Goal: Find specific page/section: Find specific page/section

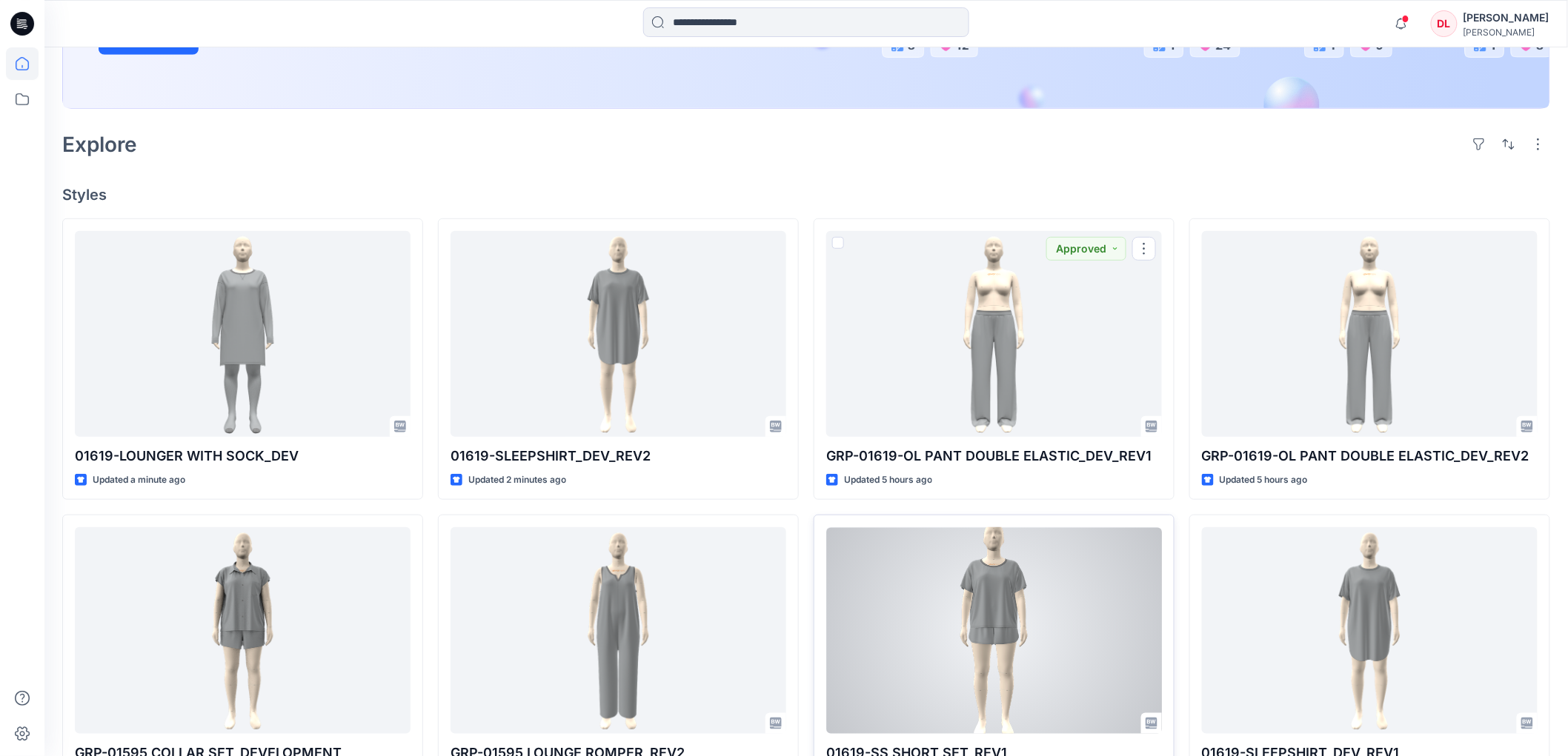
scroll to position [329, 0]
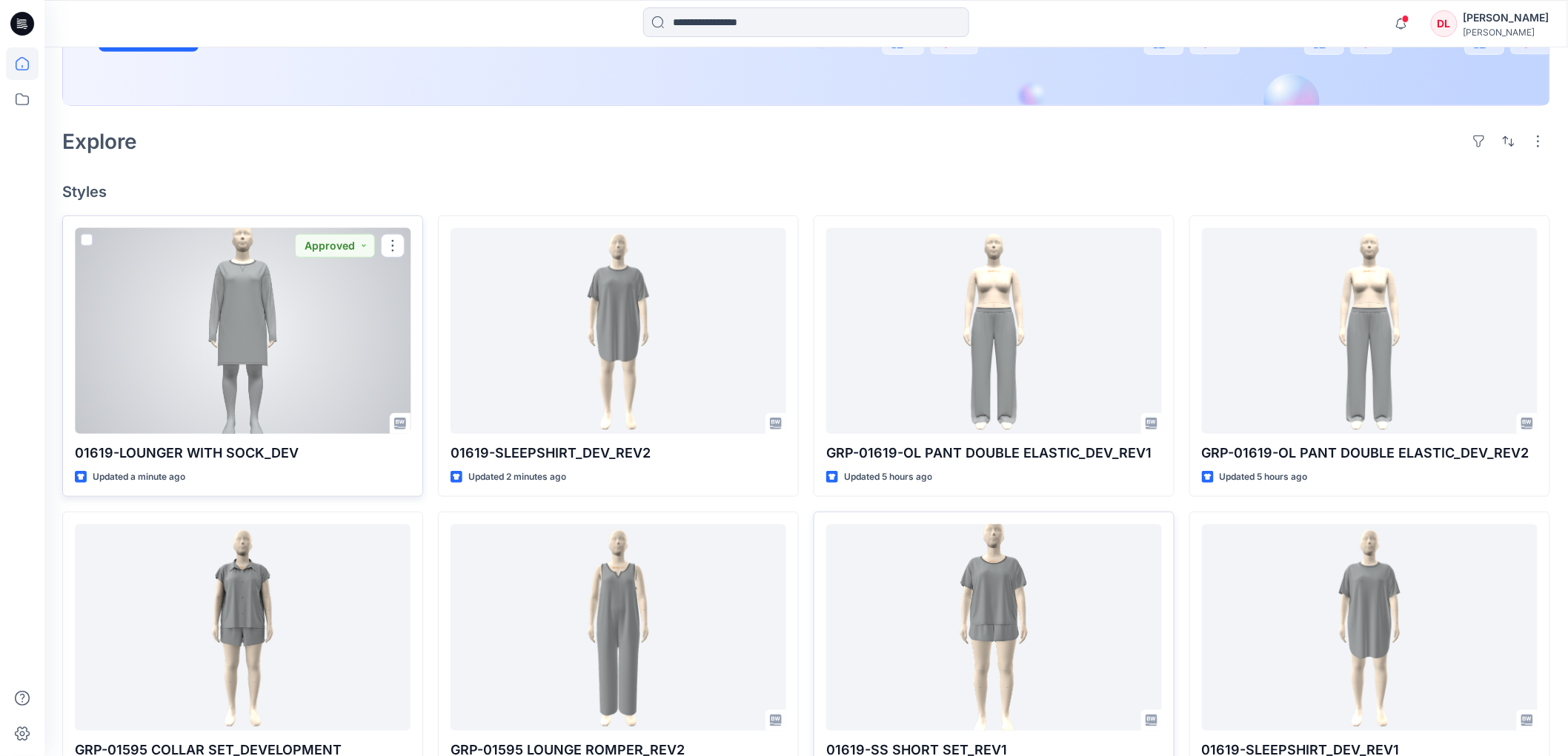
click at [243, 346] on div at bounding box center [243, 332] width 336 height 206
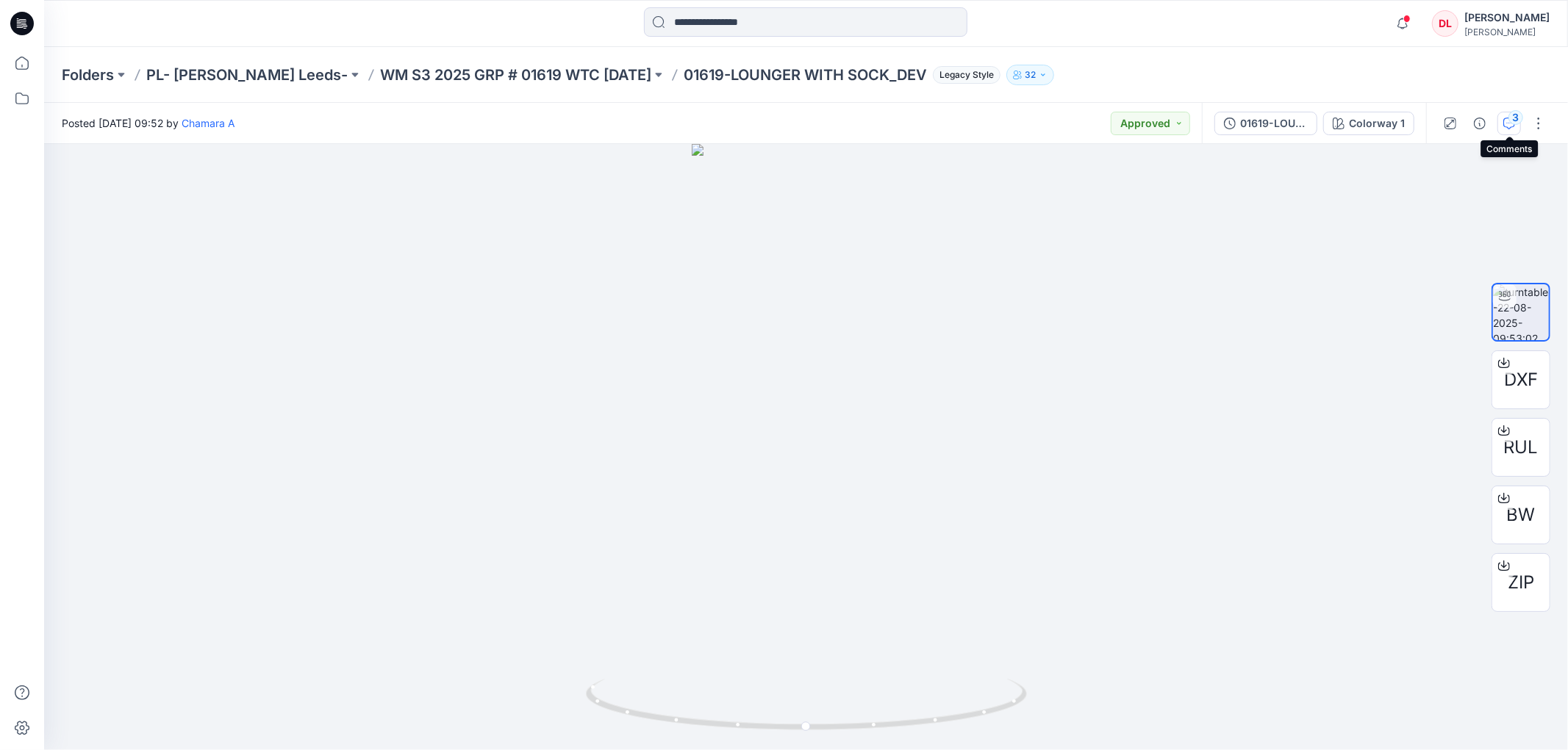
click at [1509, 128] on icon "button" at bounding box center [1509, 124] width 12 height 12
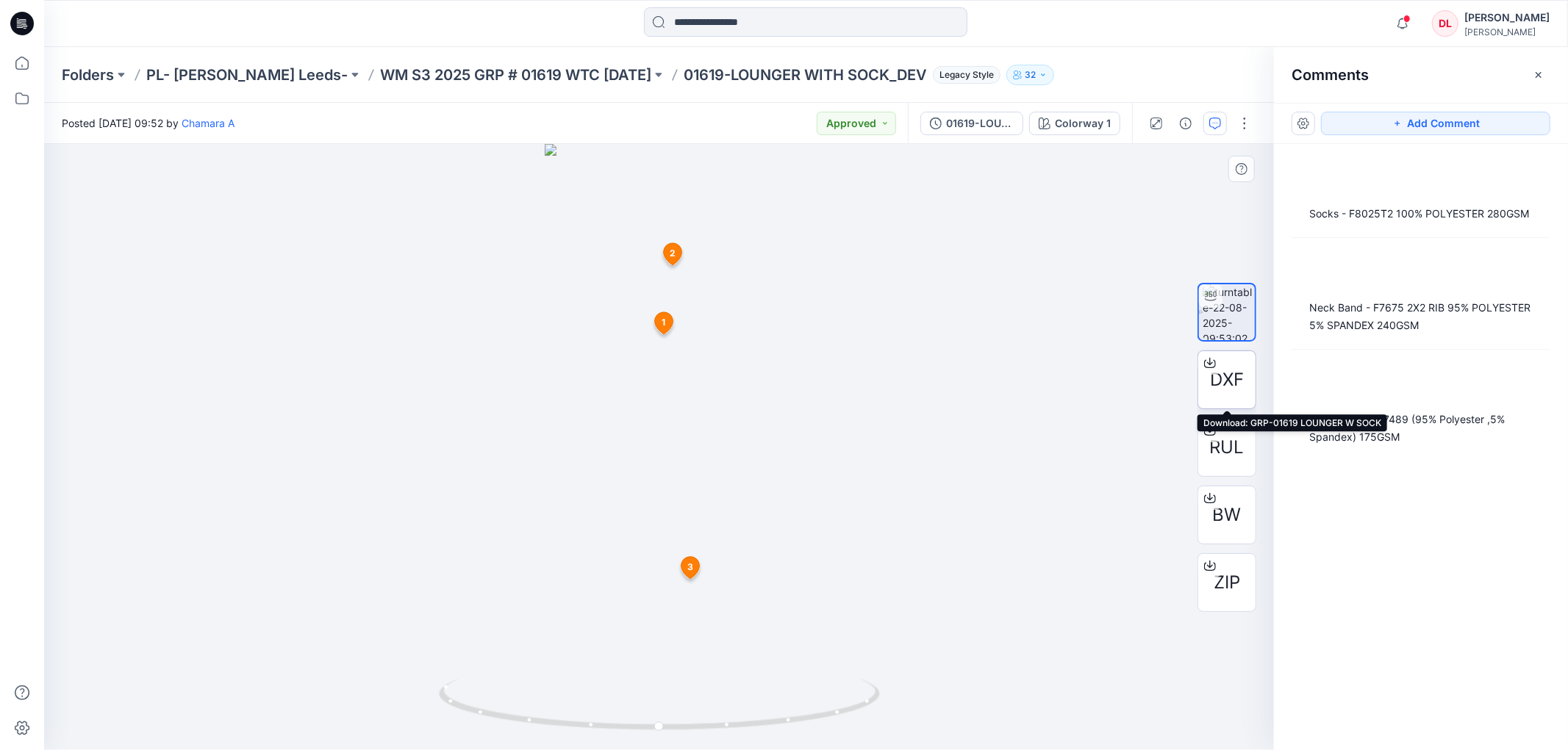
click at [1235, 381] on span "DXF" at bounding box center [1227, 380] width 33 height 26
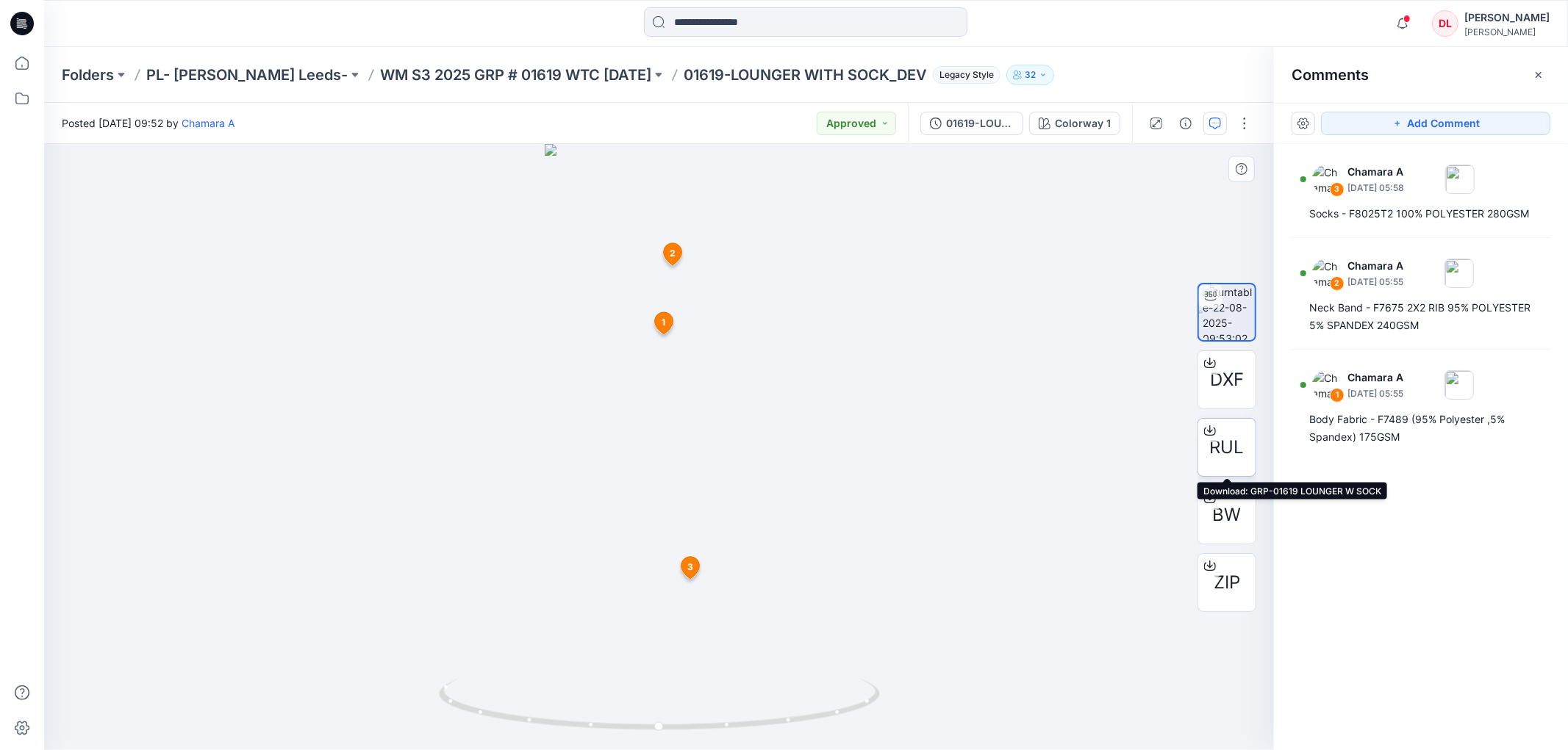
click at [1222, 456] on span "RUL" at bounding box center [1227, 447] width 34 height 26
click at [380, 70] on p "WM S3 2025 GRP # 01619 WTC [DATE]" at bounding box center [516, 75] width 271 height 20
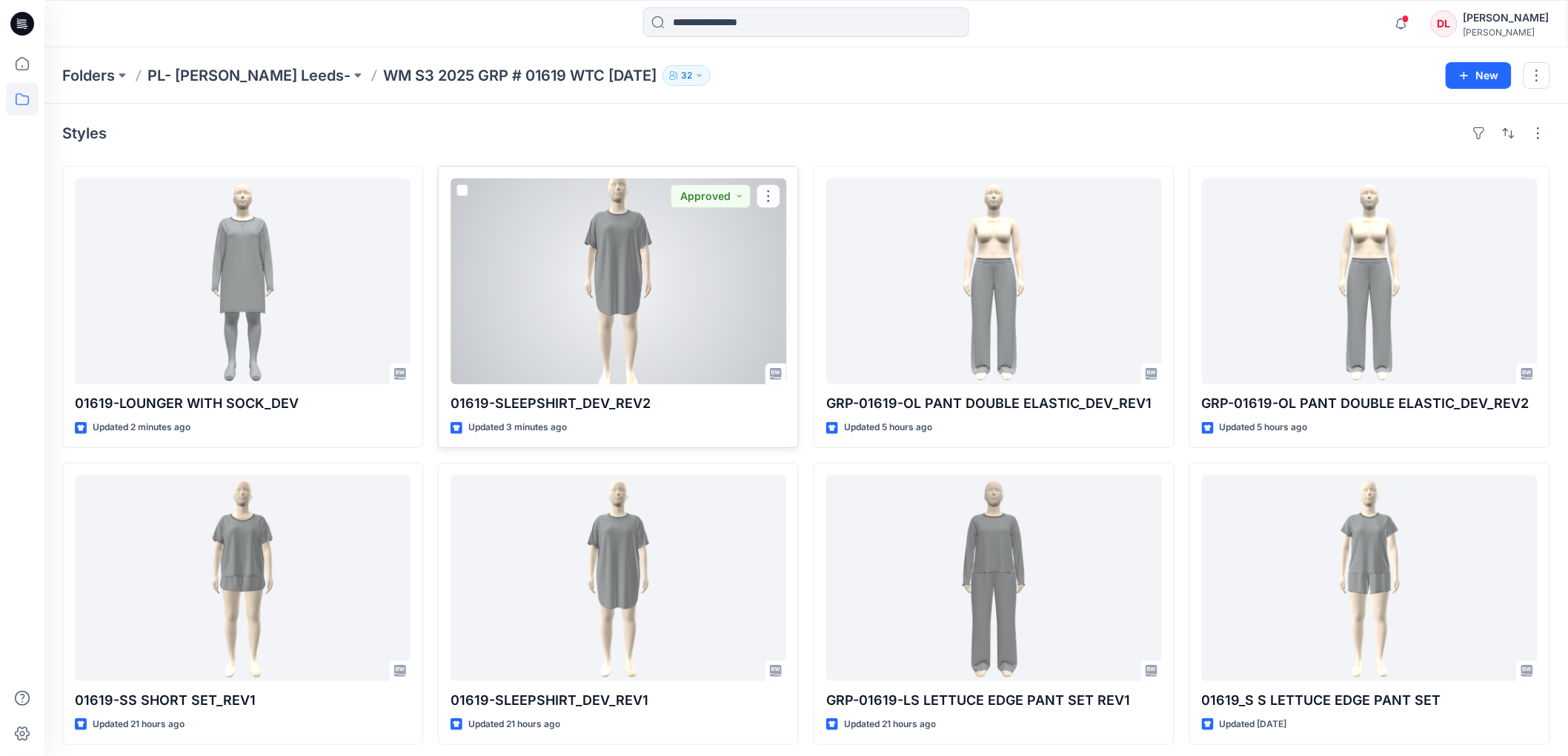
click at [630, 235] on div at bounding box center [619, 282] width 336 height 206
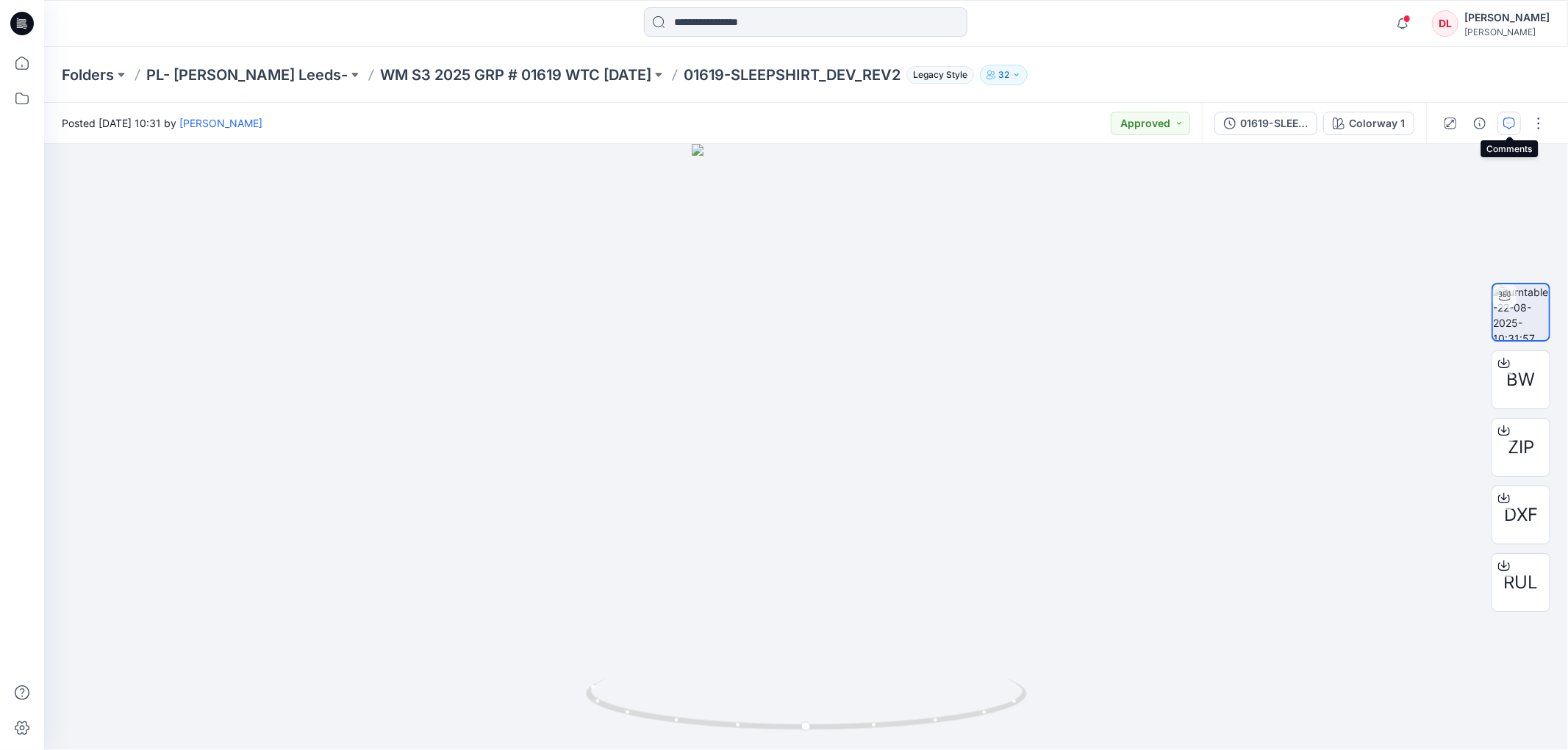
click at [1504, 128] on icon "button" at bounding box center [1509, 124] width 12 height 12
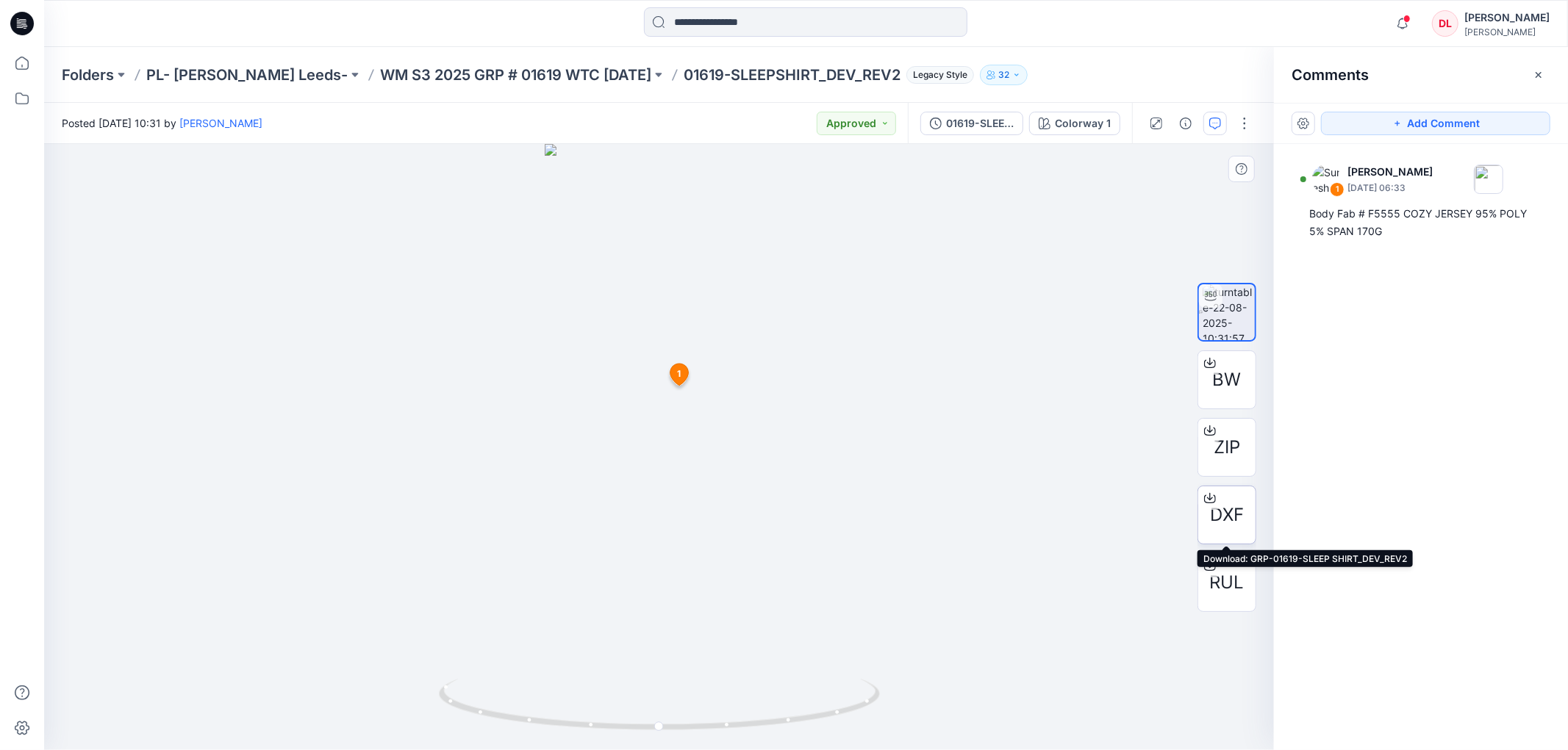
click at [1232, 511] on span "DXF" at bounding box center [1227, 515] width 33 height 26
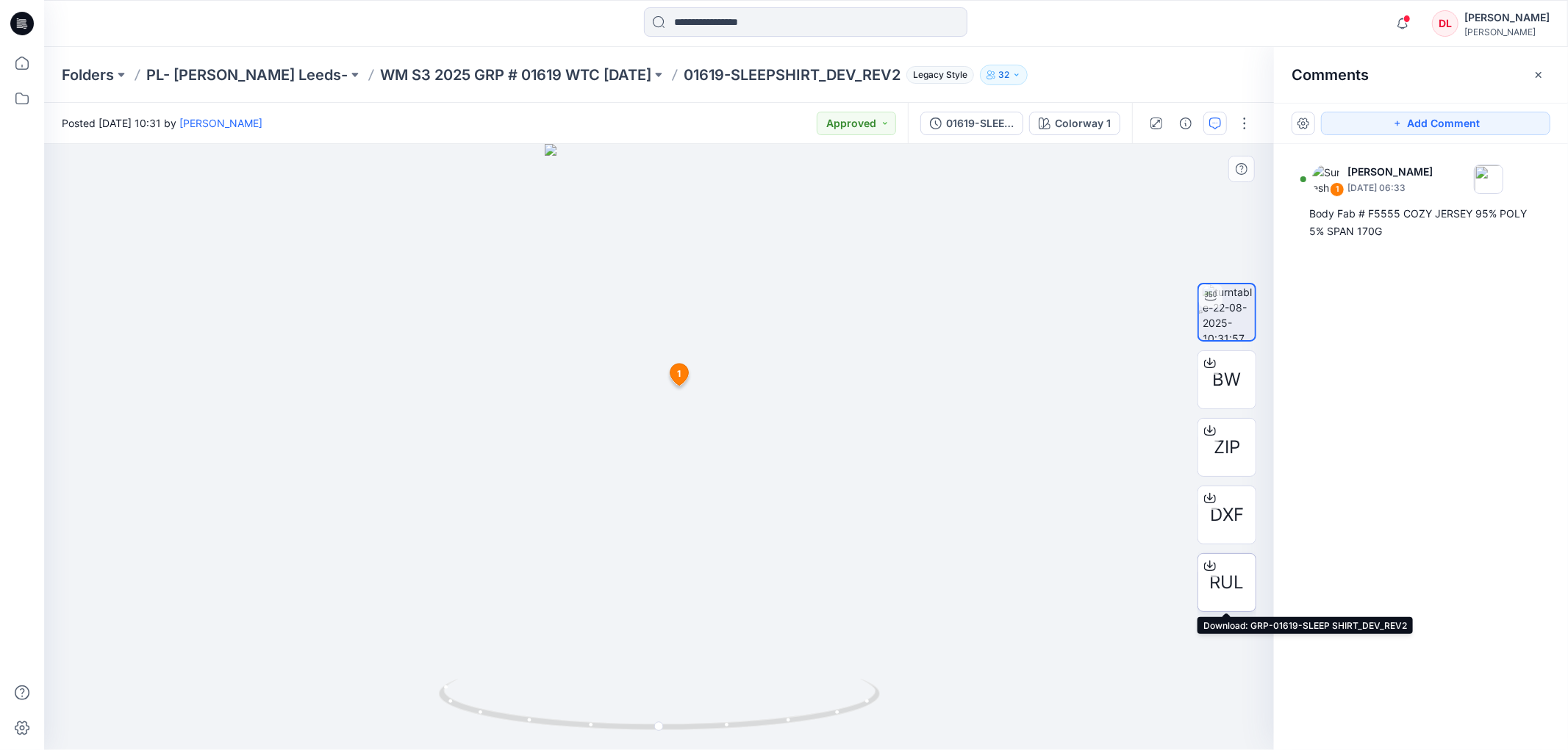
click at [1225, 576] on span "RUL" at bounding box center [1227, 583] width 34 height 26
drag, startPoint x: 796, startPoint y: 725, endPoint x: 839, endPoint y: 737, distance: 44.6
click at [839, 737] on div at bounding box center [658, 447] width 1230 height 606
drag, startPoint x: 440, startPoint y: 71, endPoint x: 744, endPoint y: 1, distance: 312.0
click at [440, 71] on p "WM S3 2025 GRP # 01619 WTC [DATE]" at bounding box center [516, 75] width 271 height 20
